Goal: Task Accomplishment & Management: Complete application form

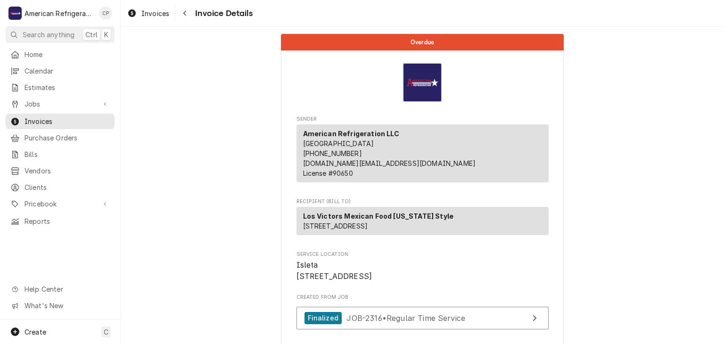
scroll to position [1180, 0]
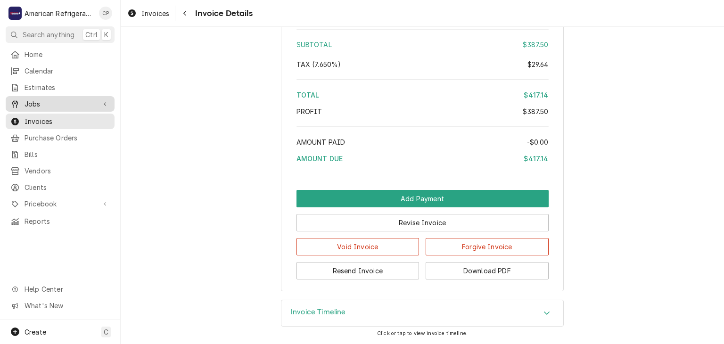
click at [66, 99] on span "Jobs" at bounding box center [60, 104] width 71 height 10
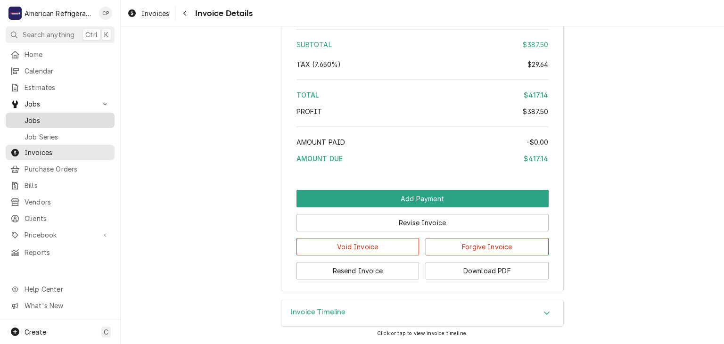
click at [66, 113] on link "Jobs" at bounding box center [60, 121] width 109 height 16
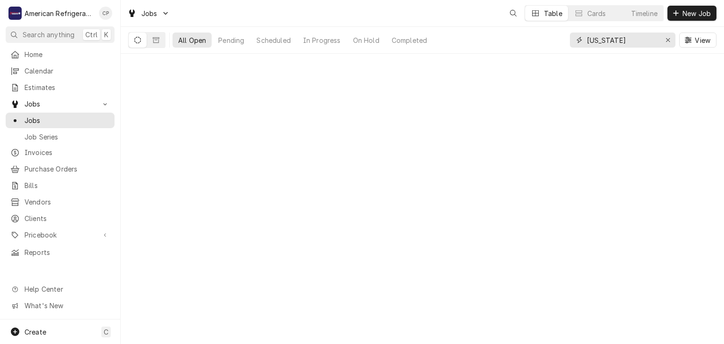
click at [630, 40] on input "[US_STATE]" at bounding box center [622, 40] width 71 height 15
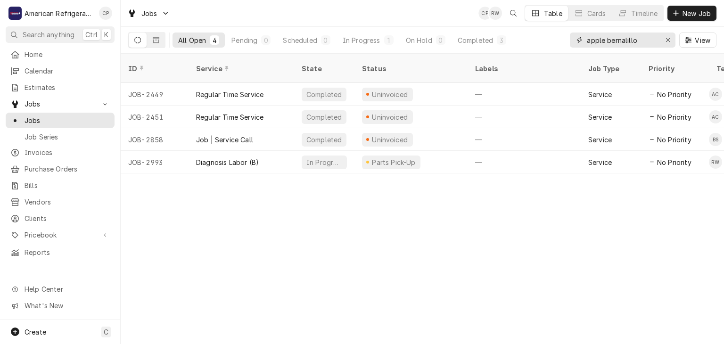
type input "apple bernalillo"
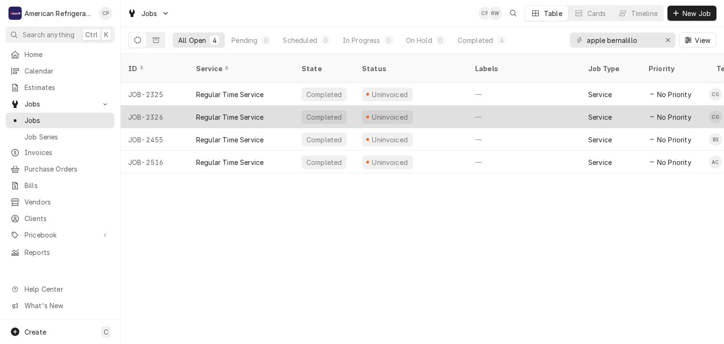
click at [232, 112] on div "Regular Time Service" at bounding box center [229, 117] width 67 height 10
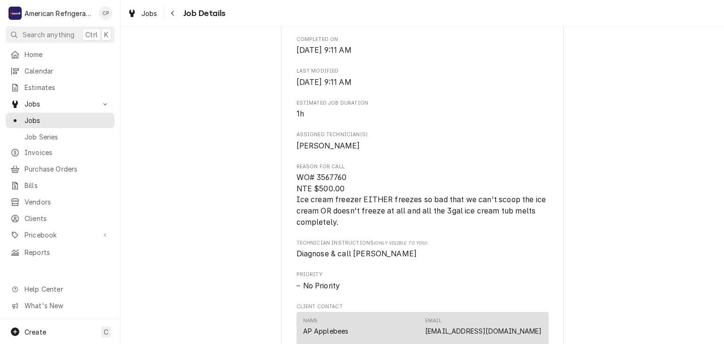
scroll to position [326, 0]
click at [174, 10] on icon "Navigate back" at bounding box center [173, 13] width 4 height 7
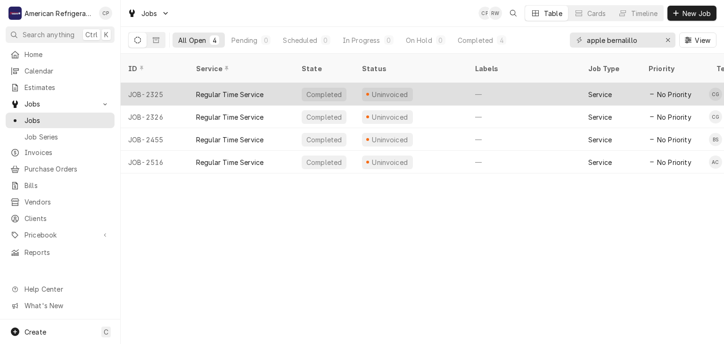
click at [216, 90] on div "Regular Time Service" at bounding box center [229, 95] width 67 height 10
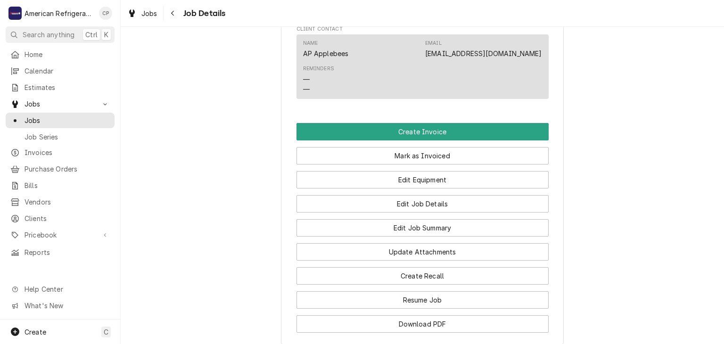
scroll to position [619, 0]
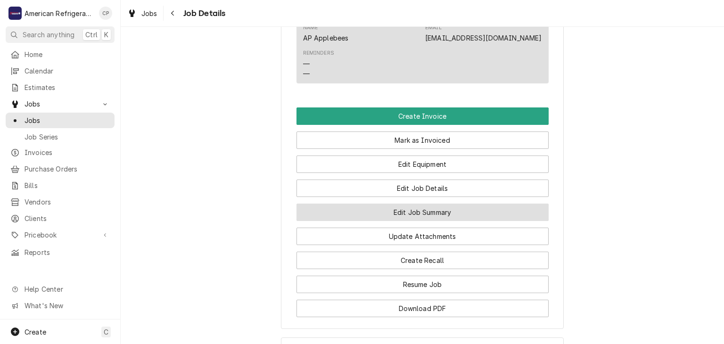
click at [351, 221] on button "Edit Job Summary" at bounding box center [423, 212] width 252 height 17
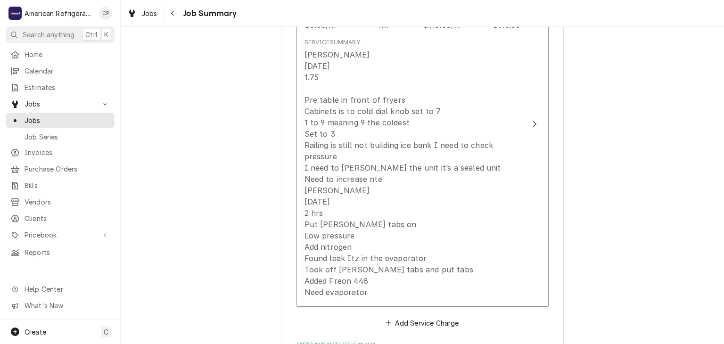
scroll to position [319, 0]
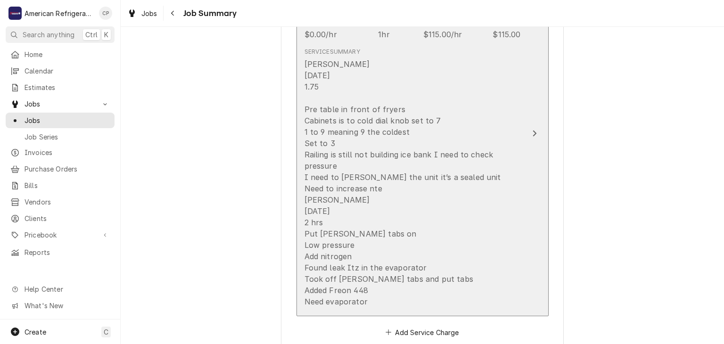
click at [379, 134] on div "[PERSON_NAME] [DATE] 1.75 Pre table in front of fryers Cabinets is to cold dial…" at bounding box center [413, 182] width 216 height 249
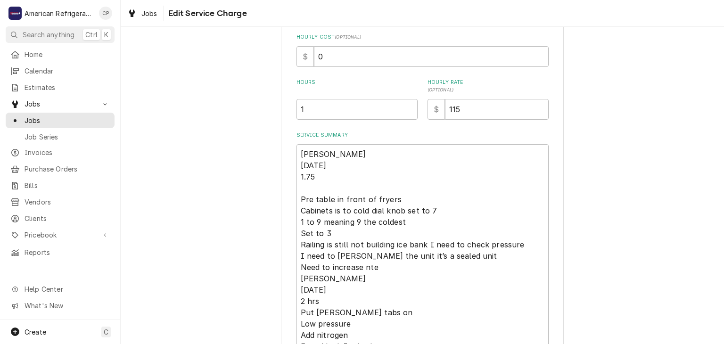
scroll to position [354, 0]
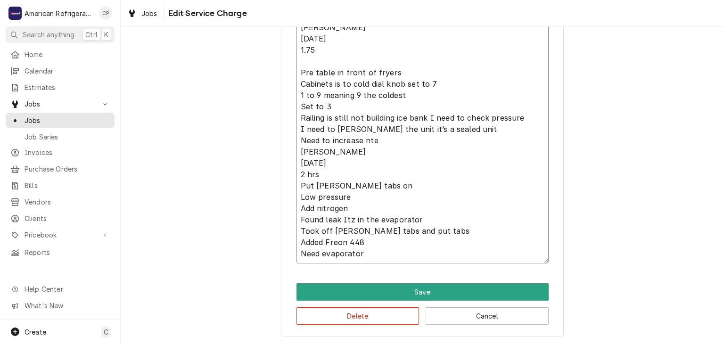
click at [412, 140] on textarea "Carlos 6/3/25 1.75 Pre table in front of fryers Cabinets is to cold dial knob s…" at bounding box center [423, 140] width 252 height 246
type textarea "x"
type textarea "Carlos 6/3/25 1.75 Pre table in front of fryers Cabinets is to cold dial knob s…"
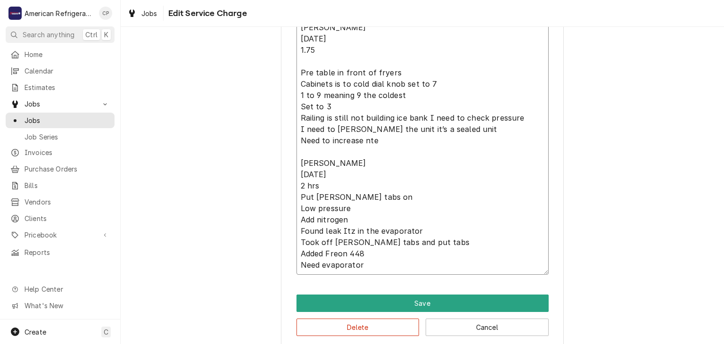
drag, startPoint x: 375, startPoint y: 182, endPoint x: 360, endPoint y: 182, distance: 15.1
click at [375, 183] on textarea "Carlos 6/3/25 1.75 Pre table in front of fryers Cabinets is to cold dial knob s…" at bounding box center [423, 145] width 252 height 257
type textarea "x"
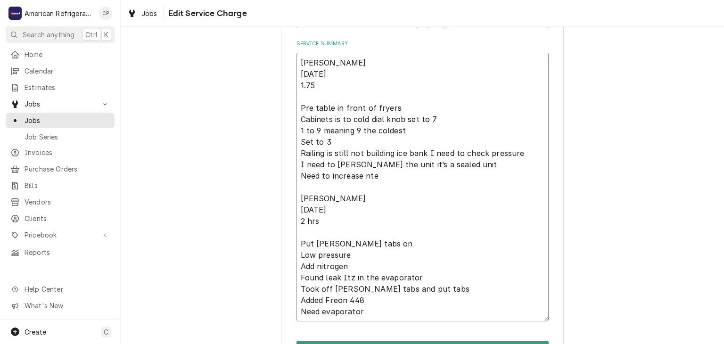
scroll to position [318, 0]
type textarea "Carlos 6/3/25 1.75 Pre table in front of fryers Cabinets is to cold dial knob s…"
click at [246, 150] on div "Use the fields below to edit this service charge Short Description Regular Time…" at bounding box center [422, 61] width 603 height 685
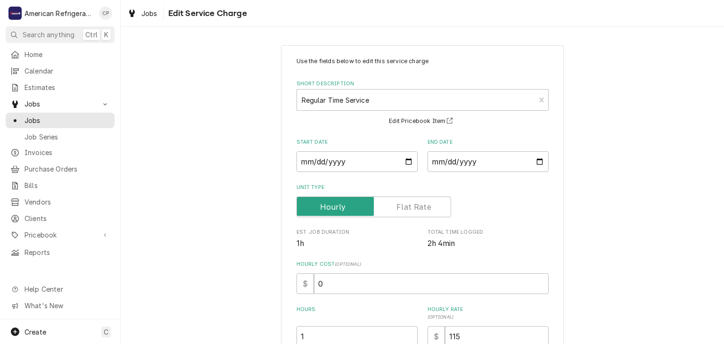
scroll to position [377, 0]
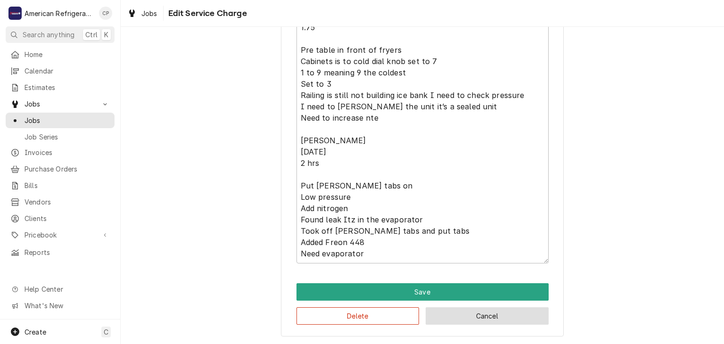
click at [489, 317] on button "Cancel" at bounding box center [487, 315] width 123 height 17
type textarea "x"
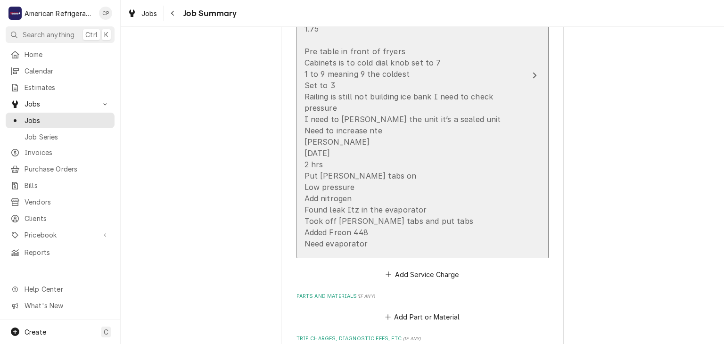
scroll to position [319, 0]
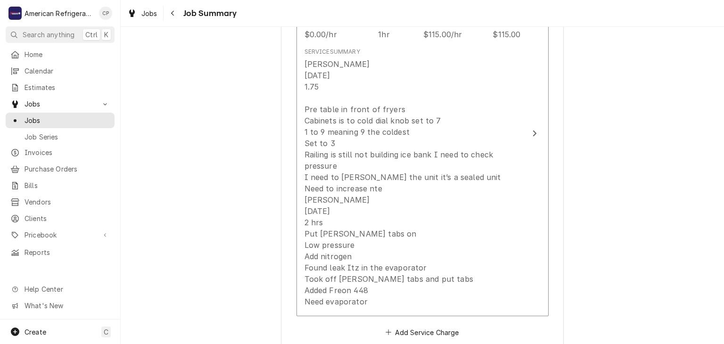
click at [182, 14] on span "Job Summary" at bounding box center [209, 13] width 57 height 13
click at [175, 16] on div "Navigate back" at bounding box center [172, 12] width 9 height 9
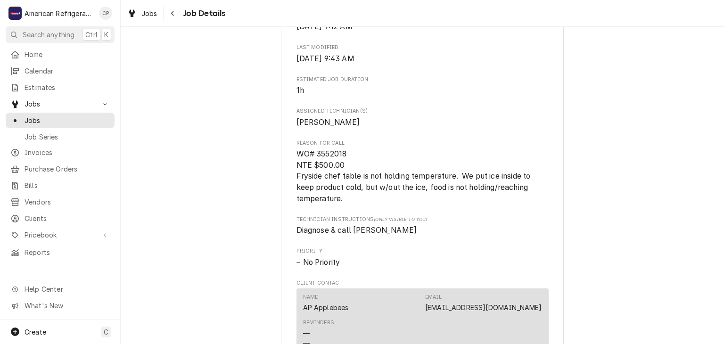
scroll to position [350, 0]
click at [337, 157] on div "Reason For Call WO# [PHONE_NUMBER] NTE $500.00 Fryside chef table is not holdin…" at bounding box center [423, 171] width 252 height 65
copy span "3552018"
click at [247, 153] on div "Completed and Uninvoiced Applebee's Grill Bar Bernalillo / 135 US-550, Bernalil…" at bounding box center [422, 146] width 603 height 919
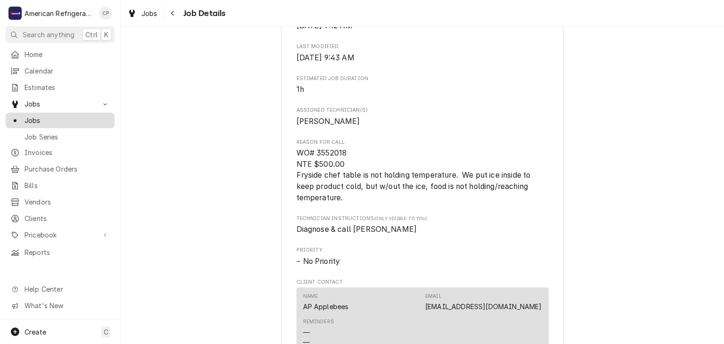
click at [69, 116] on span "Jobs" at bounding box center [67, 121] width 85 height 10
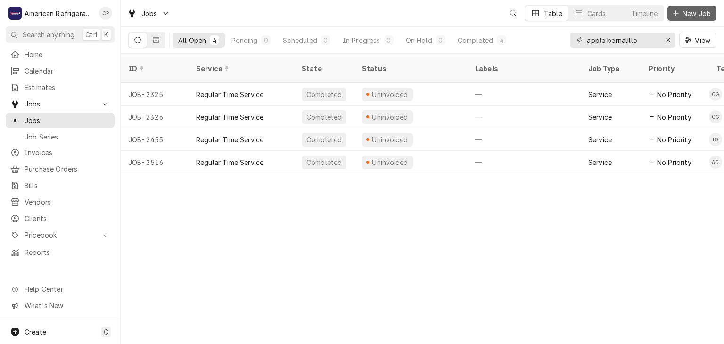
click at [678, 11] on icon "Dynamic Content Wrapper" at bounding box center [676, 13] width 6 height 7
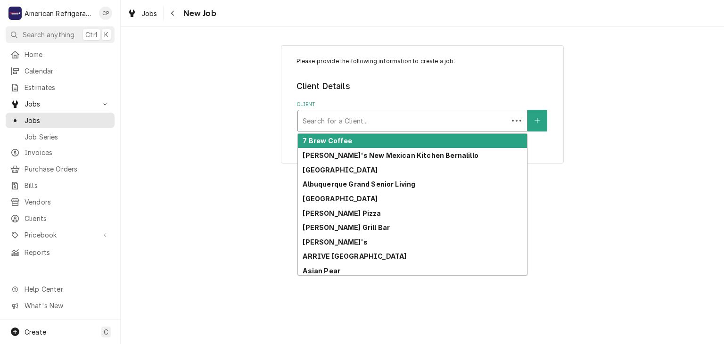
click at [347, 120] on div "Client" at bounding box center [403, 120] width 201 height 17
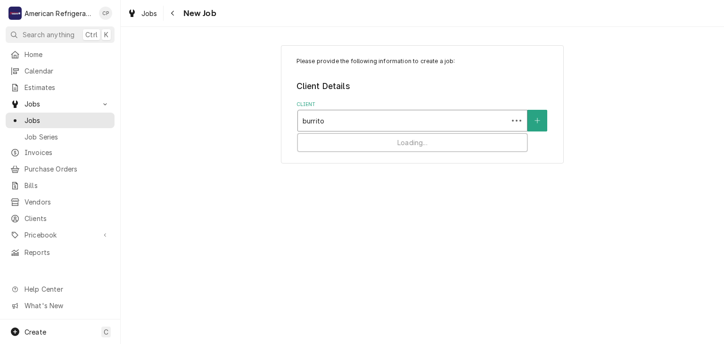
type input "burrito"
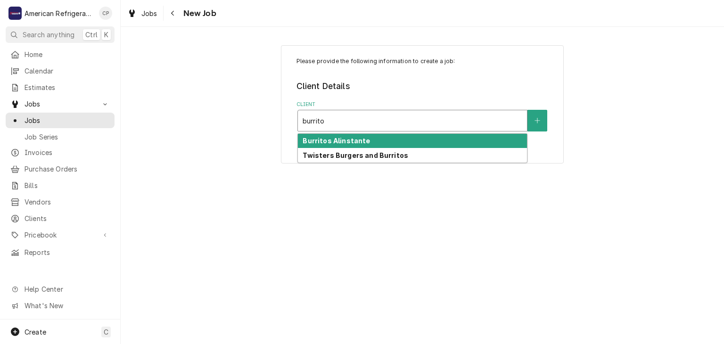
click at [348, 141] on strong "Burritos Alinstante" at bounding box center [336, 141] width 67 height 8
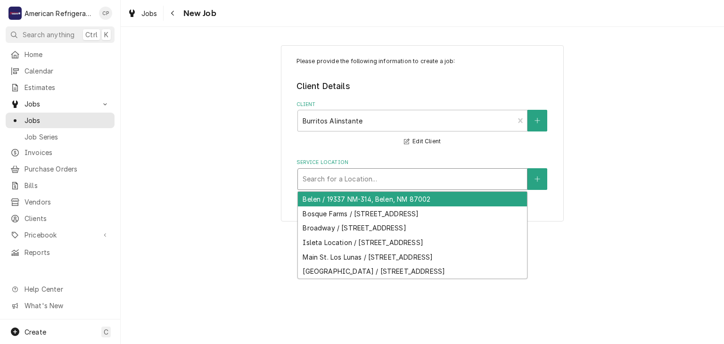
click at [338, 177] on div "Service Location" at bounding box center [413, 179] width 220 height 17
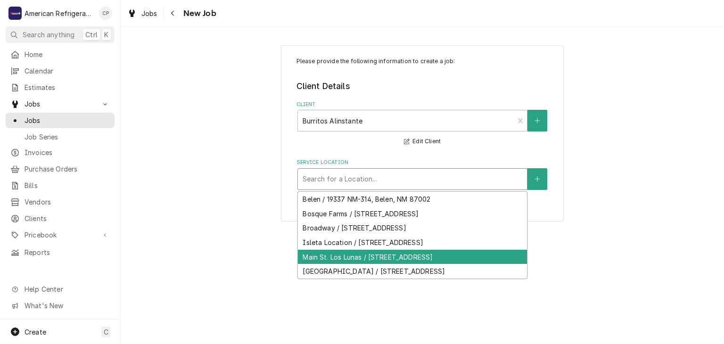
click at [350, 254] on div "Main St. Los Lunas / 1140 Main St NE, Los Lunas, NM 87031" at bounding box center [412, 257] width 229 height 15
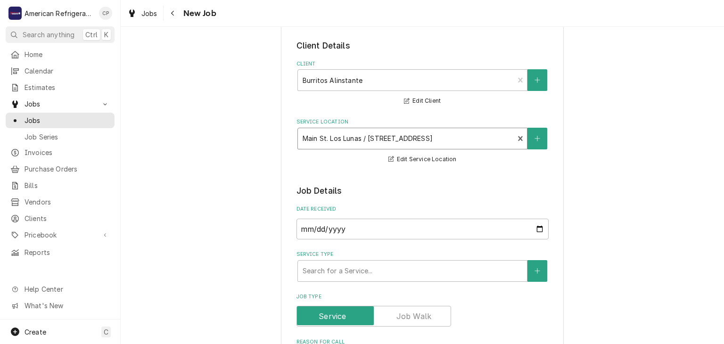
scroll to position [94, 0]
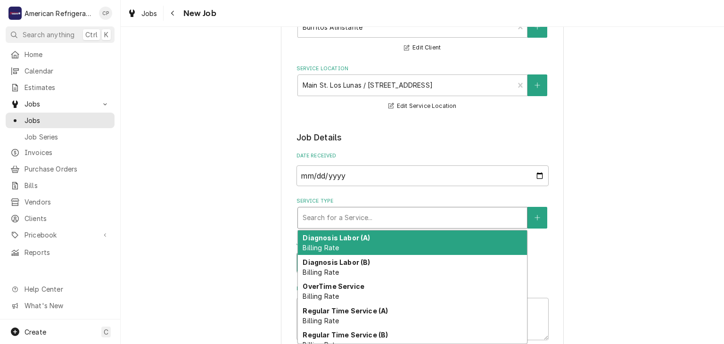
click at [357, 220] on div "Service Type" at bounding box center [413, 217] width 220 height 17
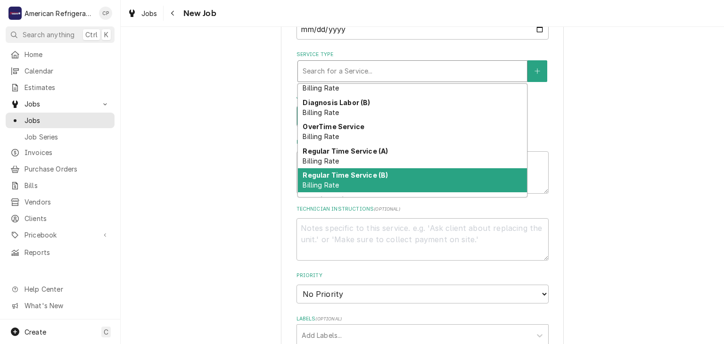
scroll to position [17, 0]
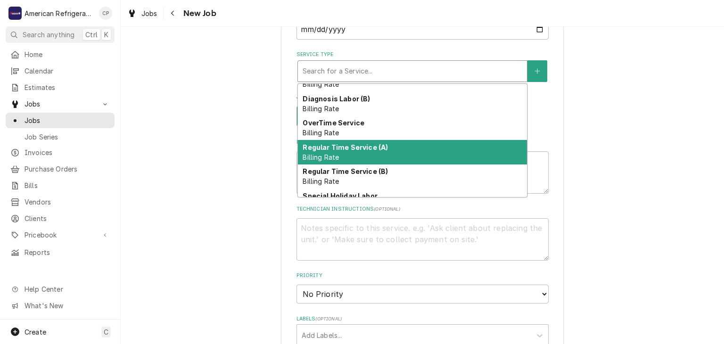
click at [362, 151] on div "Regular Time Service (A) Billing Rate" at bounding box center [412, 152] width 229 height 25
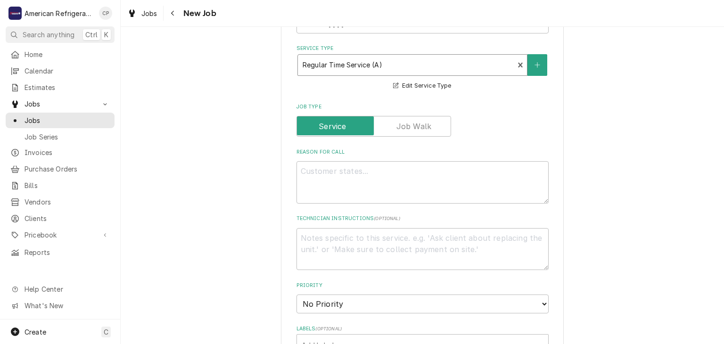
scroll to position [251, 0]
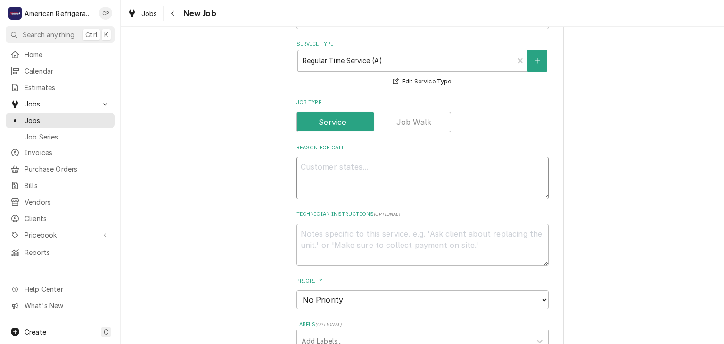
click at [336, 175] on textarea "Reason For Call" at bounding box center [423, 178] width 252 height 42
type textarea "x"
type textarea "S"
type textarea "x"
type textarea "St"
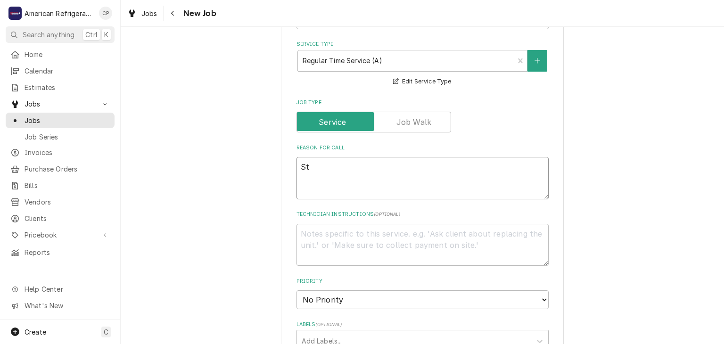
type textarea "x"
type textarea "Stea"
type textarea "x"
type textarea "Steam"
type textarea "x"
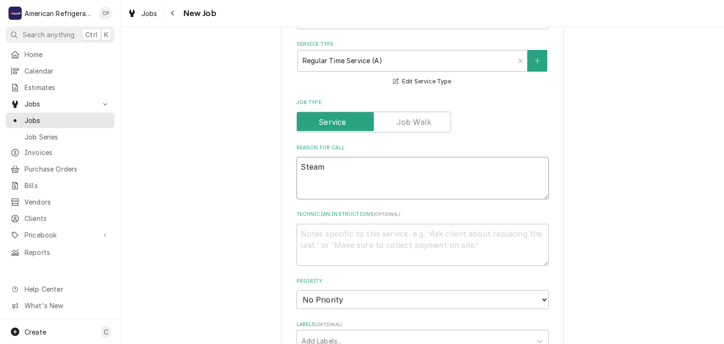
type textarea "Steame"
type textarea "x"
type textarea "Steamer"
type textarea "x"
type textarea "Steamer"
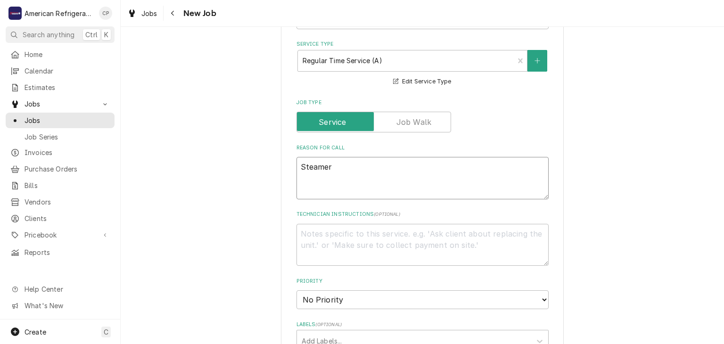
type textarea "x"
type textarea "Steame"
type textarea "x"
type textarea "Steam"
type textarea "x"
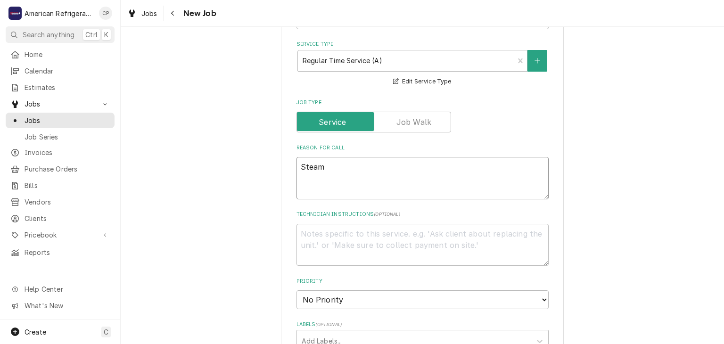
type textarea "Steam"
type textarea "x"
type textarea "Steam t"
type textarea "x"
type textarea "Steam ta"
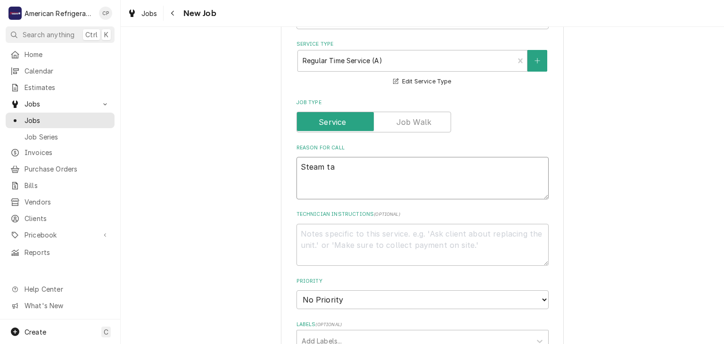
type textarea "x"
type textarea "Steam tab"
type textarea "x"
type textarea "Steam tabl"
type textarea "x"
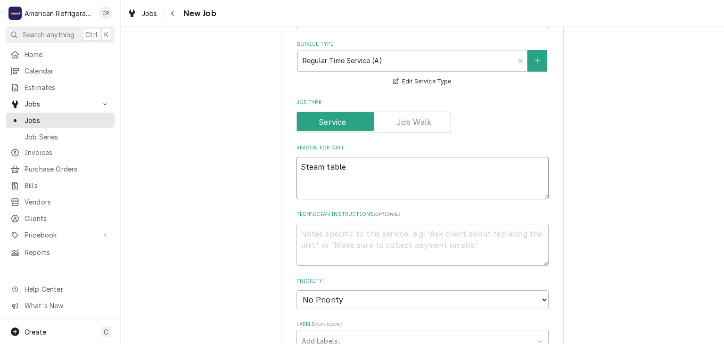
type textarea "Steam table"
type textarea "x"
type textarea "Steam table to"
type textarea "x"
type textarea "Steam table too"
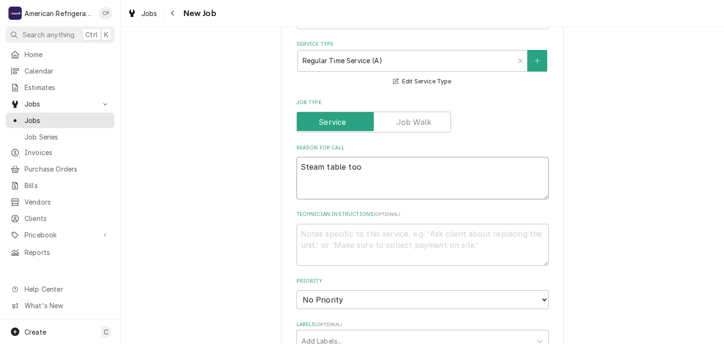
type textarea "x"
type textarea "Steam table too h"
type textarea "x"
type textarea "Steam table too hot"
type textarea "x"
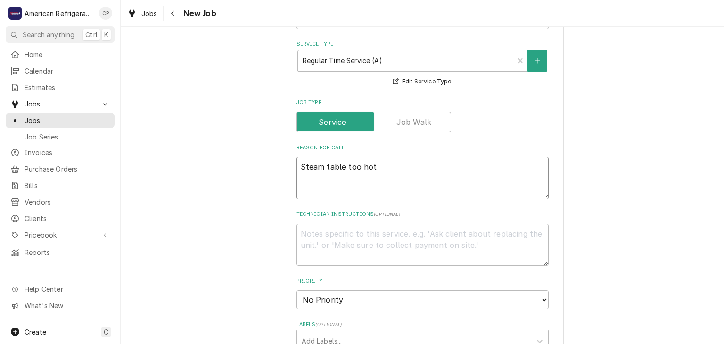
type textarea "Steam table too hot"
type textarea "x"
type textarea "Steam table too hot"
type textarea "x"
type textarea "D"
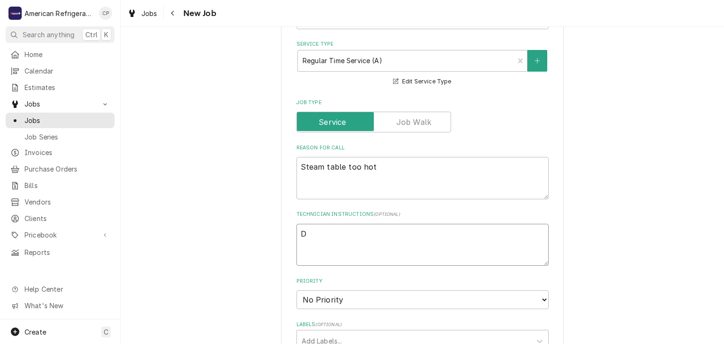
type textarea "x"
type textarea "Di"
type textarea "x"
type textarea "Dia"
type textarea "x"
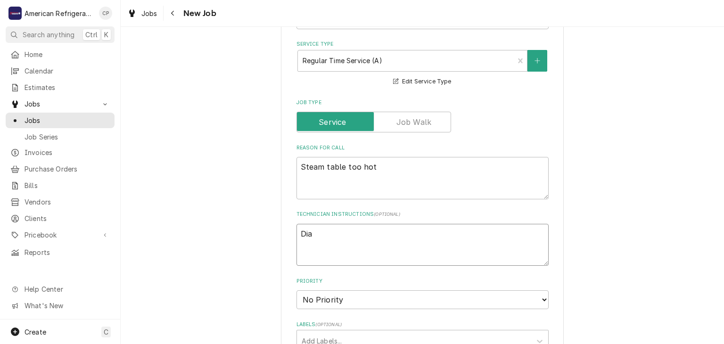
type textarea "Diag"
type textarea "x"
type textarea "Diagn"
type textarea "x"
type textarea "Diagno"
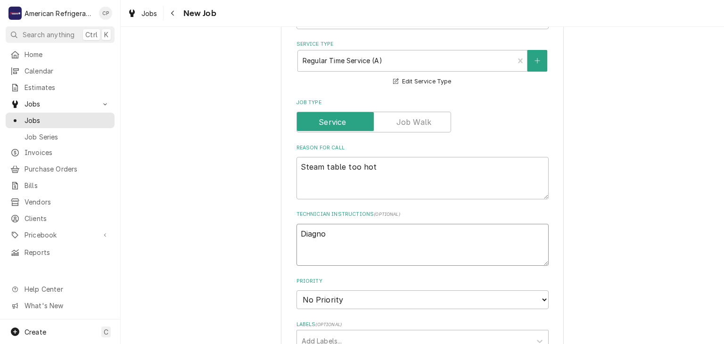
type textarea "x"
type textarea "Diagnos"
type textarea "x"
type textarea "Diagnose"
type textarea "x"
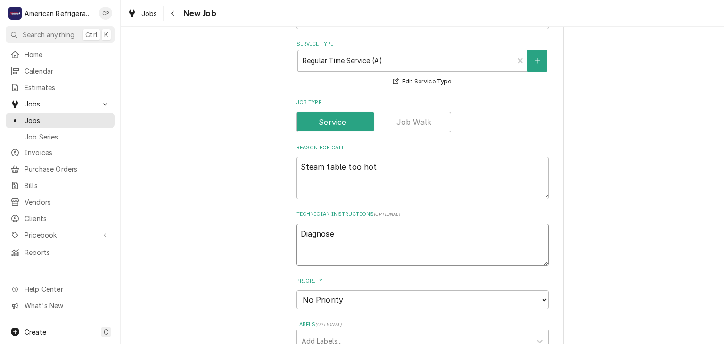
type textarea "Diagnose"
type textarea "x"
type textarea "Diagnose &"
type textarea "x"
type textarea "Diagnose &"
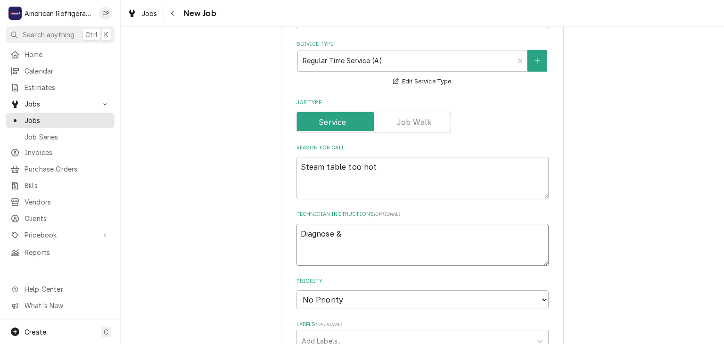
type textarea "x"
type textarea "Diagnose & c"
type textarea "x"
type textarea "Diagnose & cal"
type textarea "x"
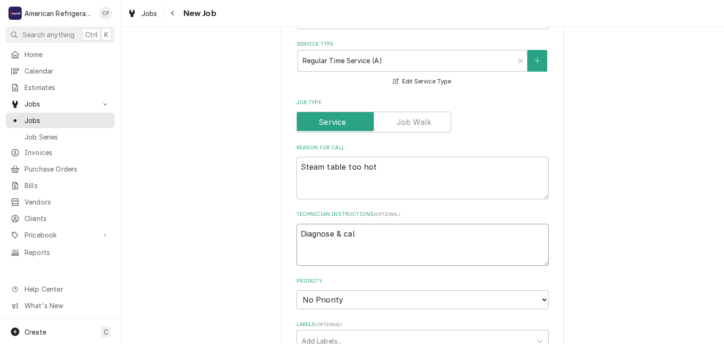
type textarea "Diagnose & call"
type textarea "x"
type textarea "Diagnose & call"
type textarea "x"
type textarea "Diagnose & call G"
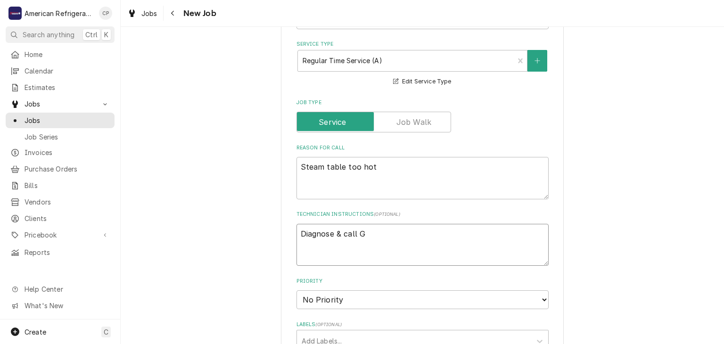
type textarea "x"
type textarea "Diagnose & call Gl"
type textarea "x"
type textarea "Diagnose & call Glen"
type textarea "x"
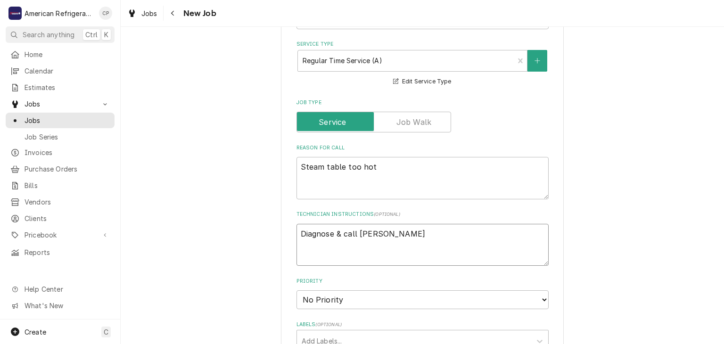
type textarea "Diagnose & call Glenn"
type textarea "x"
type textarea "Diagnose & call Glenn"
type textarea "x"
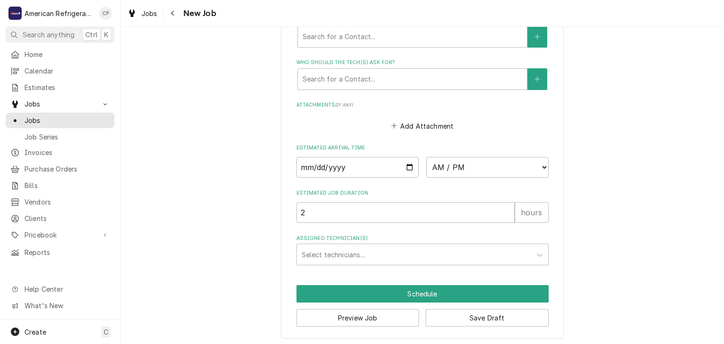
scroll to position [634, 0]
type textarea "Diagnose & call Glenn"
click at [411, 165] on input "Date" at bounding box center [358, 167] width 123 height 21
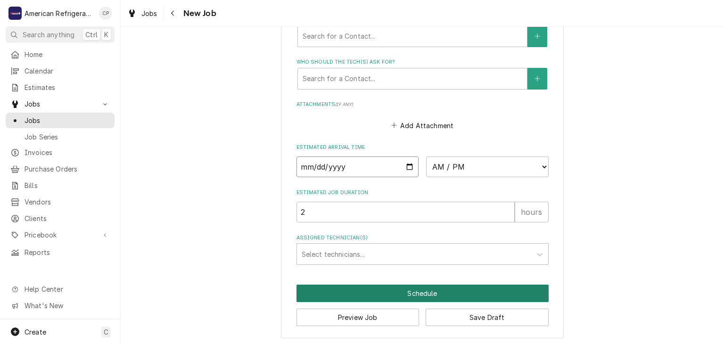
type textarea "x"
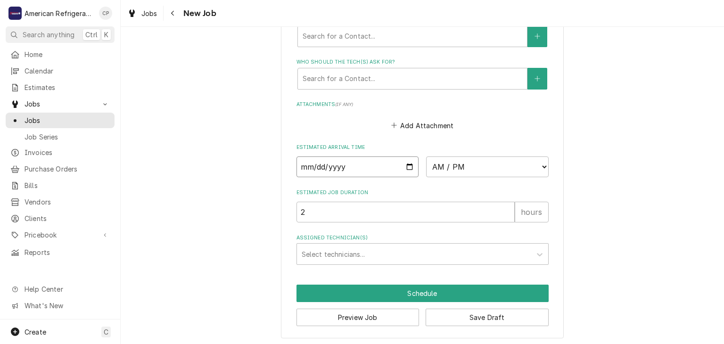
type input "2025-09-10"
type textarea "x"
click at [468, 168] on select "AM / PM 6:00 AM 6:15 AM 6:30 AM 6:45 AM 7:00 AM 7:15 AM 7:30 AM 7:45 AM 8:00 AM…" at bounding box center [487, 167] width 123 height 21
select select "10:00:00"
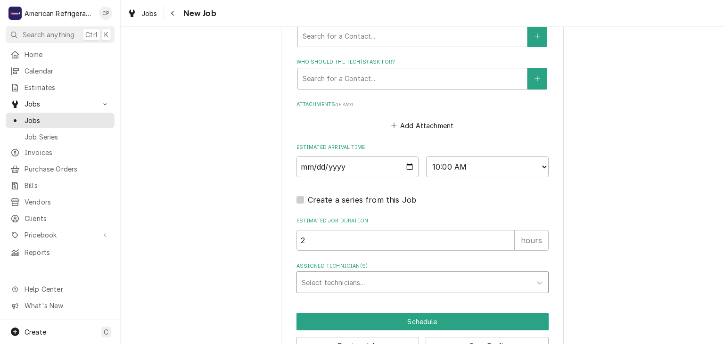
click at [385, 277] on div "Assigned Technician(s)" at bounding box center [414, 282] width 225 height 17
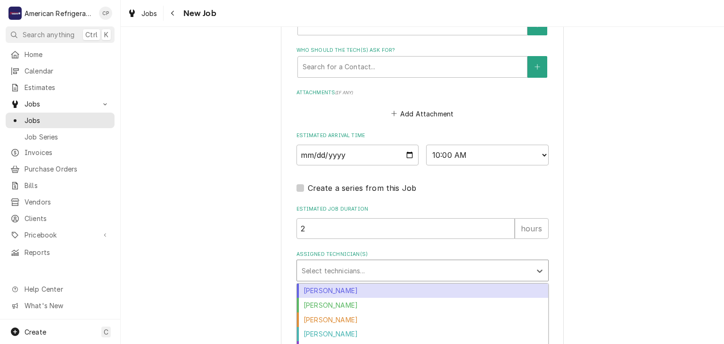
scroll to position [662, 0]
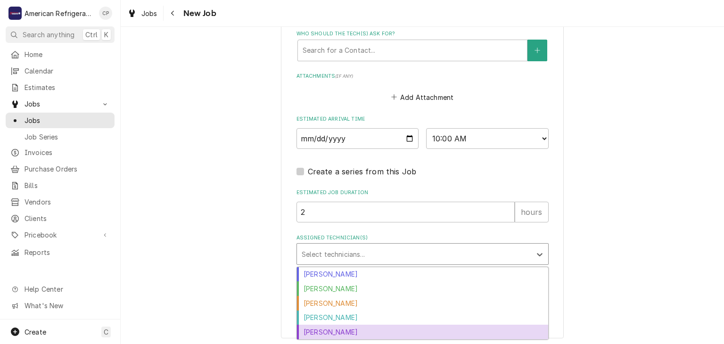
click at [359, 325] on div "Richard Wirick" at bounding box center [422, 332] width 251 height 15
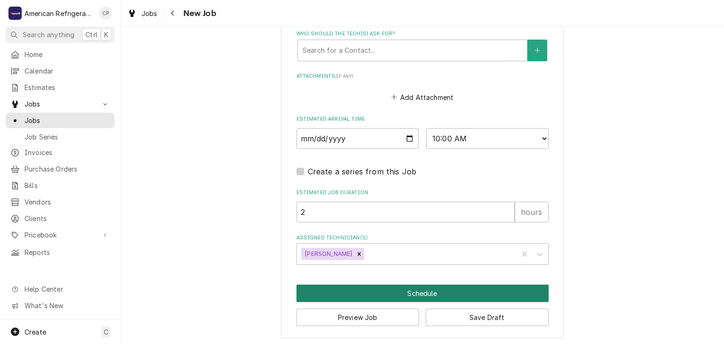
click at [367, 292] on button "Schedule" at bounding box center [423, 293] width 252 height 17
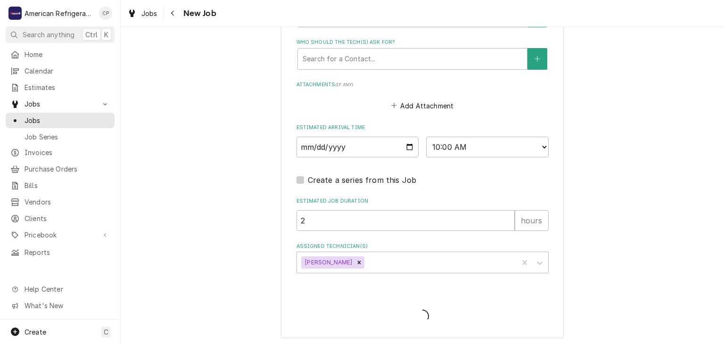
type textarea "x"
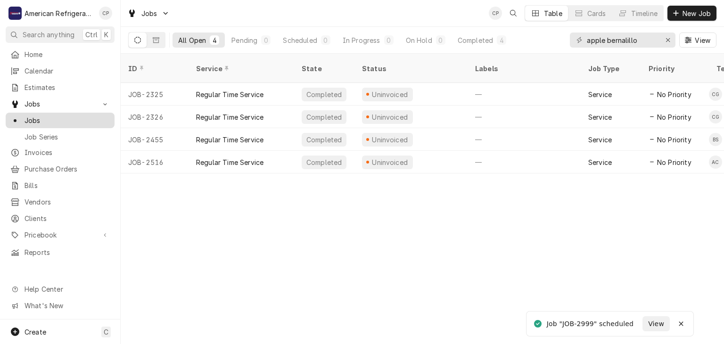
click at [54, 120] on span "Jobs" at bounding box center [67, 121] width 85 height 10
click at [645, 41] on input "apple bernalillo" at bounding box center [622, 40] width 71 height 15
click at [644, 41] on input "apple bernalillo" at bounding box center [622, 40] width 71 height 15
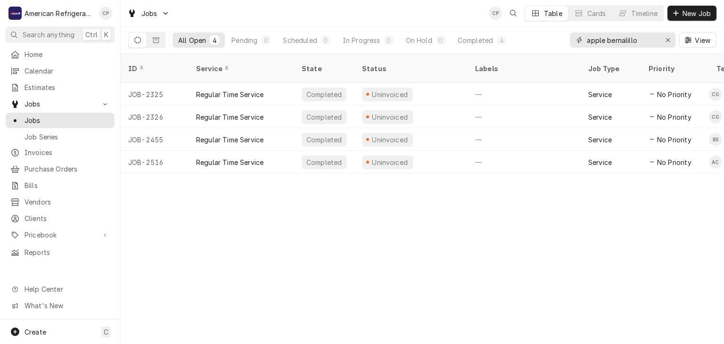
click at [649, 41] on input "apple bernalillo" at bounding box center [622, 40] width 71 height 15
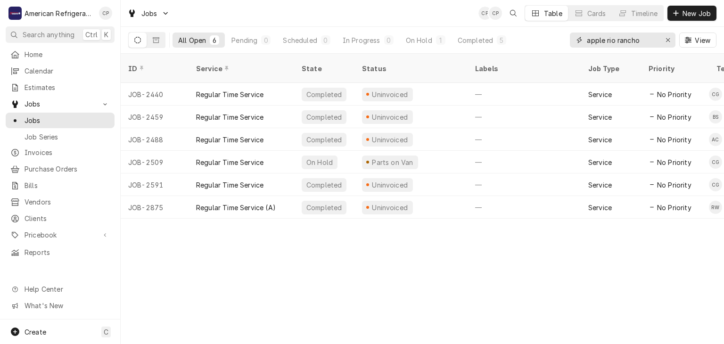
type input "apple rio rancho"
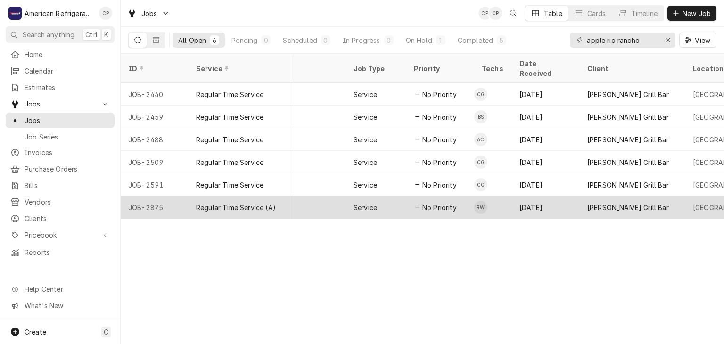
scroll to position [0, 232]
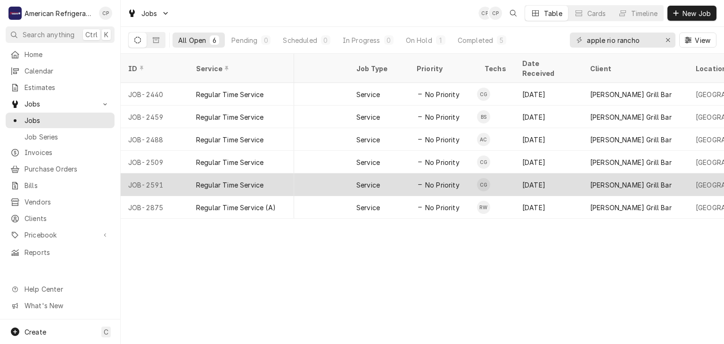
drag, startPoint x: 341, startPoint y: 169, endPoint x: 335, endPoint y: 169, distance: 6.1
click at [341, 173] on div "—" at bounding box center [292, 184] width 113 height 23
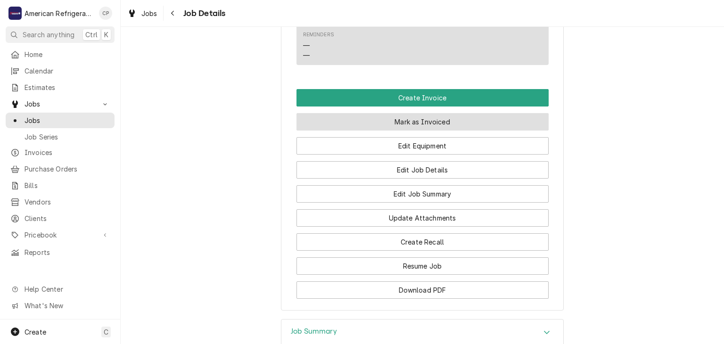
scroll to position [582, 0]
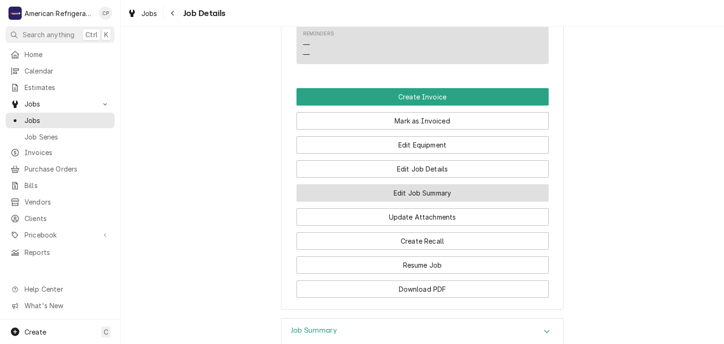
drag, startPoint x: 450, startPoint y: 214, endPoint x: 412, endPoint y: 214, distance: 38.2
click at [450, 202] on button "Edit Job Summary" at bounding box center [423, 192] width 252 height 17
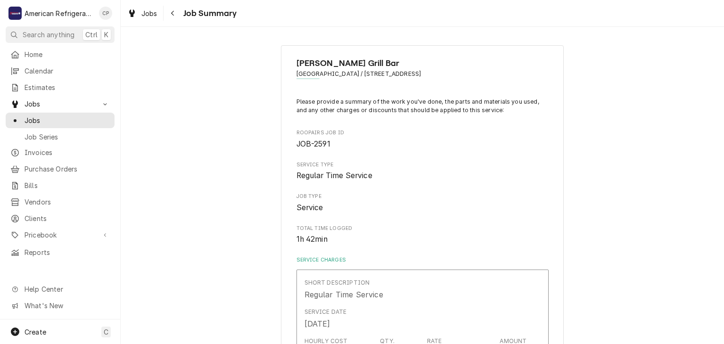
type textarea "x"
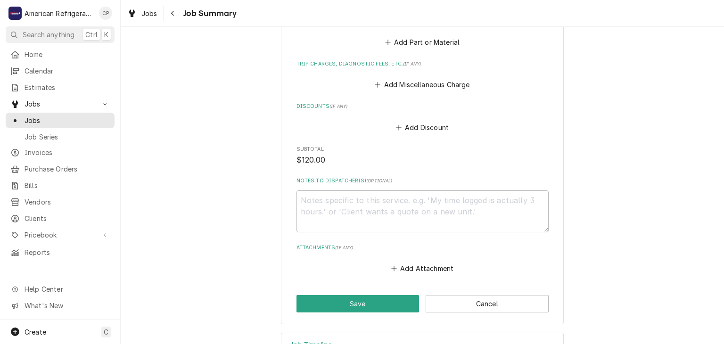
scroll to position [537, 0]
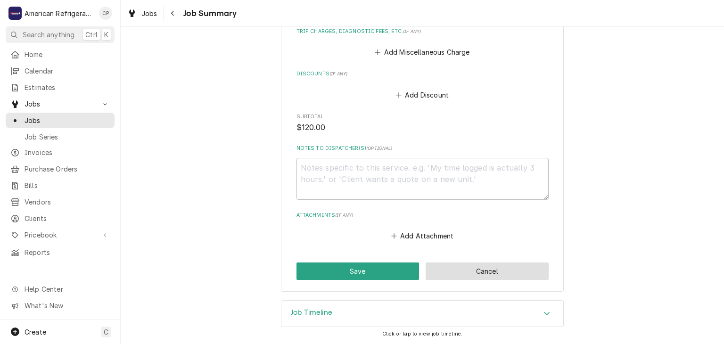
click at [462, 270] on button "Cancel" at bounding box center [487, 271] width 123 height 17
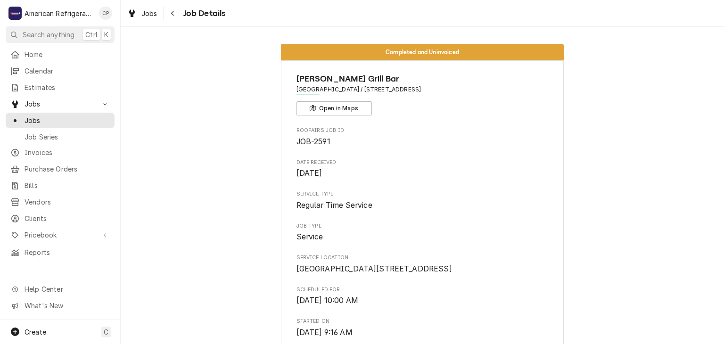
click at [182, 18] on div "Job Details" at bounding box center [195, 13] width 60 height 15
click at [175, 20] on button "Navigate back" at bounding box center [172, 13] width 15 height 15
